Goal: Learn about a topic

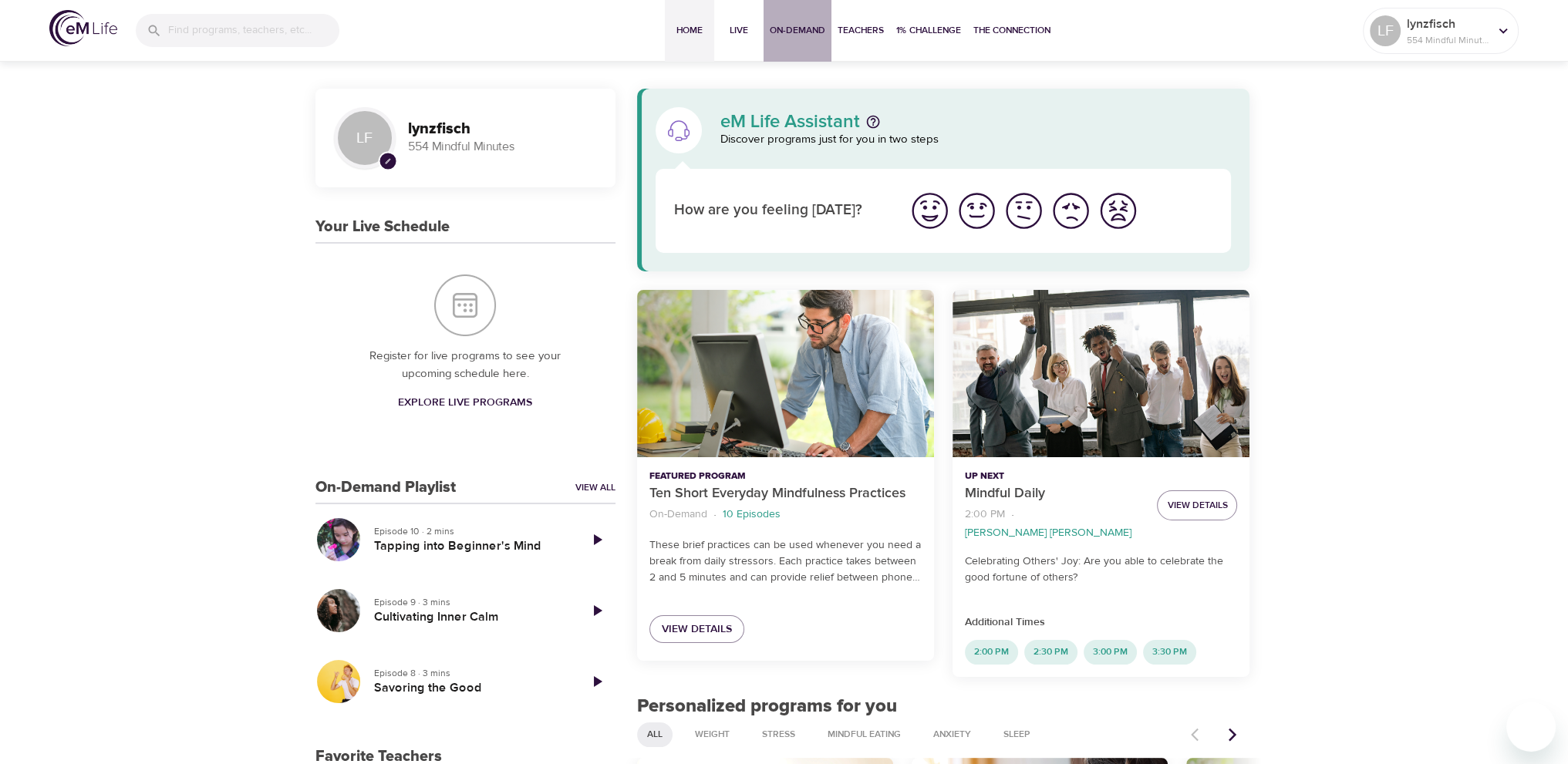
click at [805, 27] on span "On-Demand" at bounding box center [797, 31] width 56 height 16
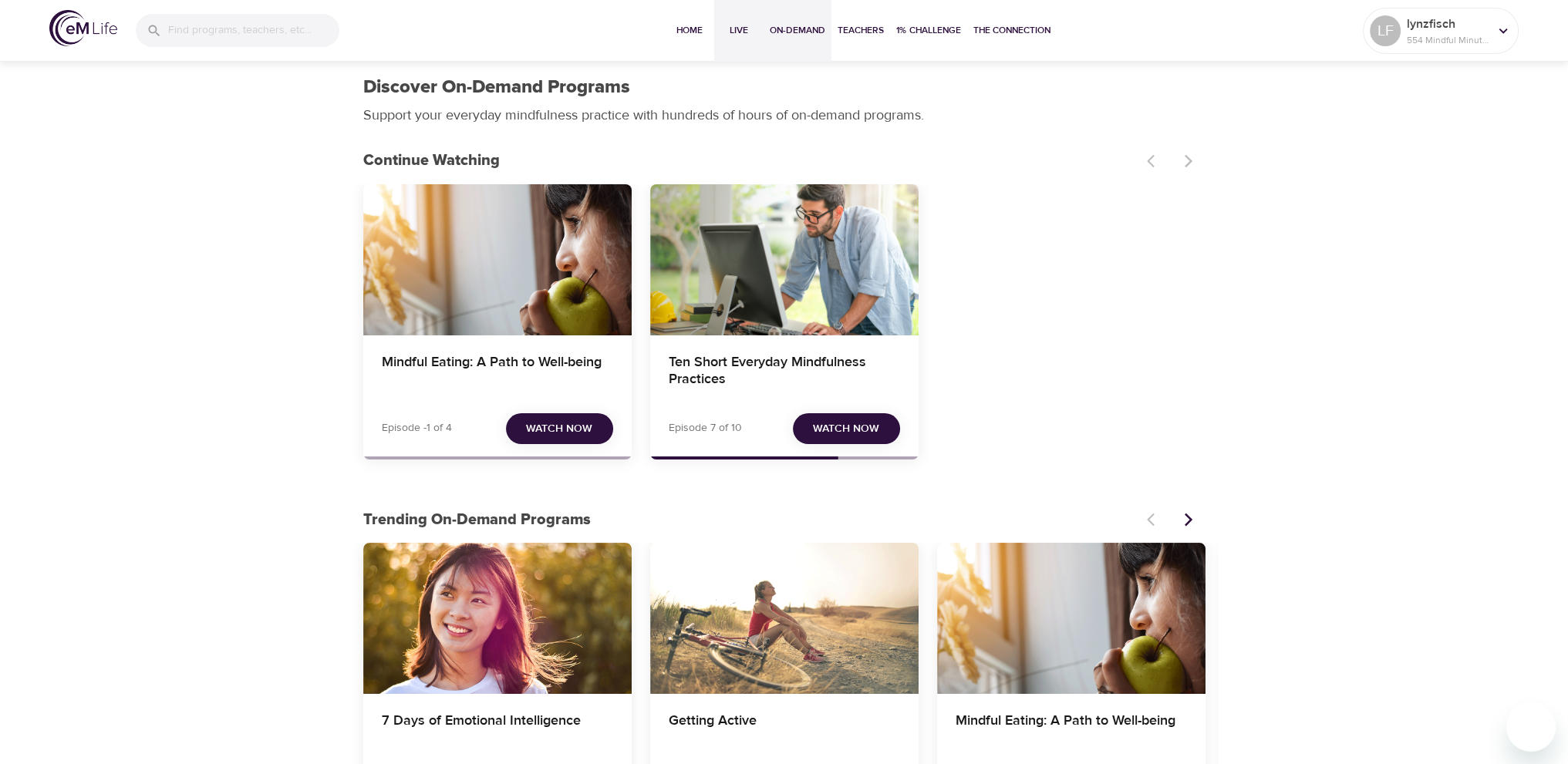
click at [740, 25] on span "Live" at bounding box center [738, 31] width 37 height 16
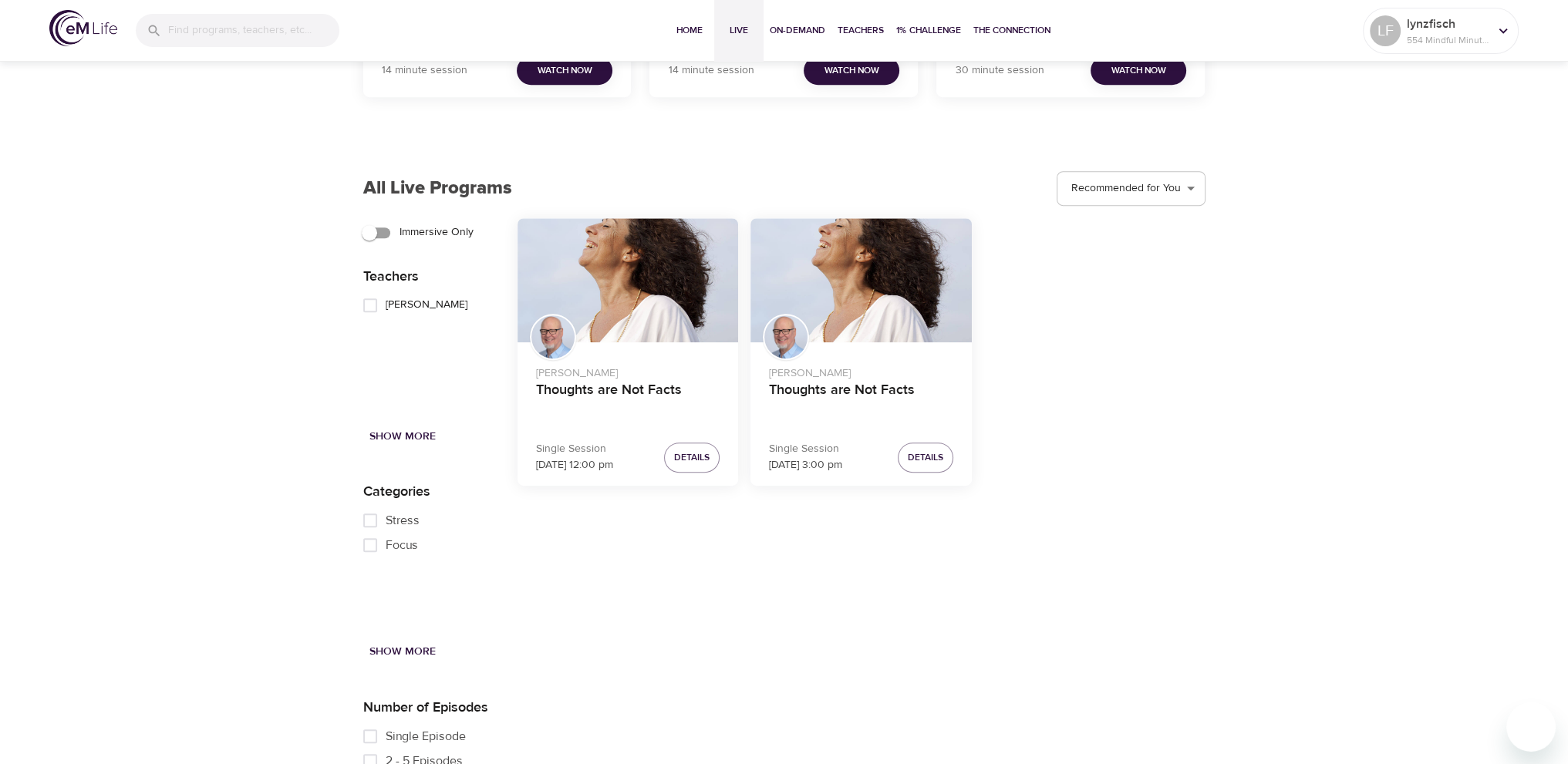
scroll to position [1157, 0]
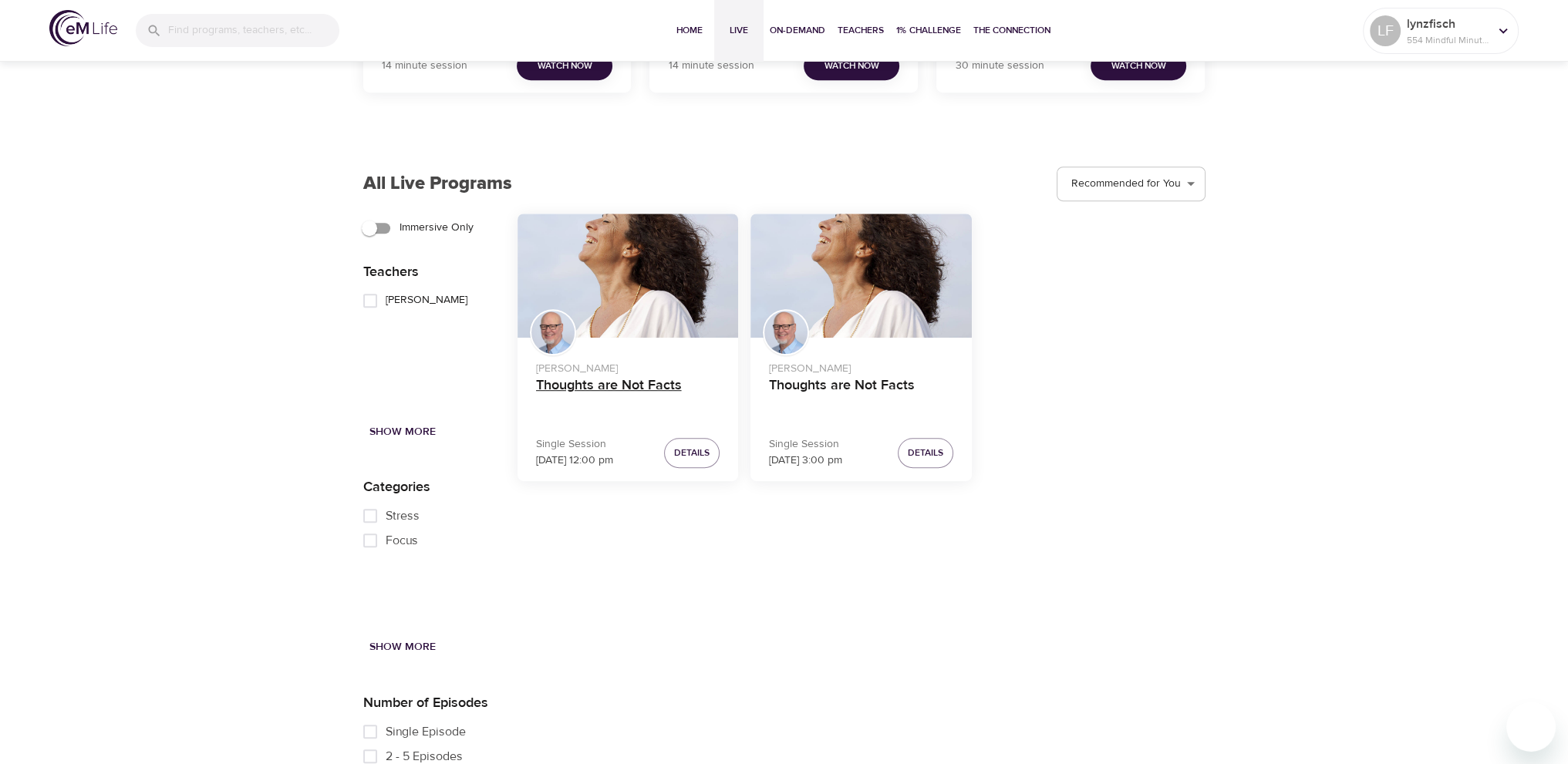
drag, startPoint x: 685, startPoint y: 456, endPoint x: 577, endPoint y: 398, distance: 122.6
click at [577, 398] on h4 "Thoughts are Not Facts" at bounding box center [628, 395] width 184 height 37
